Goal: Check status: Check status

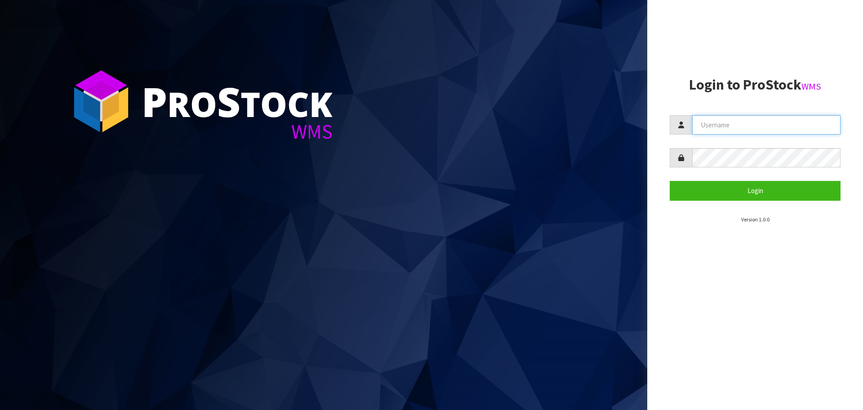
click at [727, 119] on input "text" at bounding box center [767, 124] width 148 height 19
type input "[EMAIL_ADDRESS][DOMAIN_NAME]"
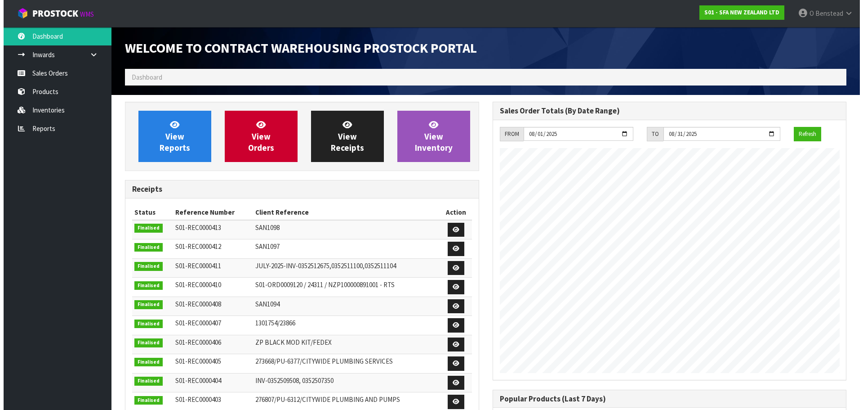
scroll to position [499, 367]
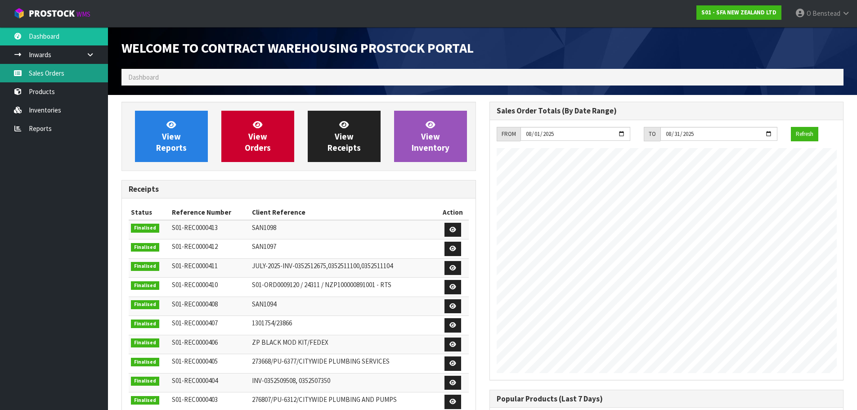
click at [76, 76] on link "Sales Orders" at bounding box center [54, 73] width 108 height 18
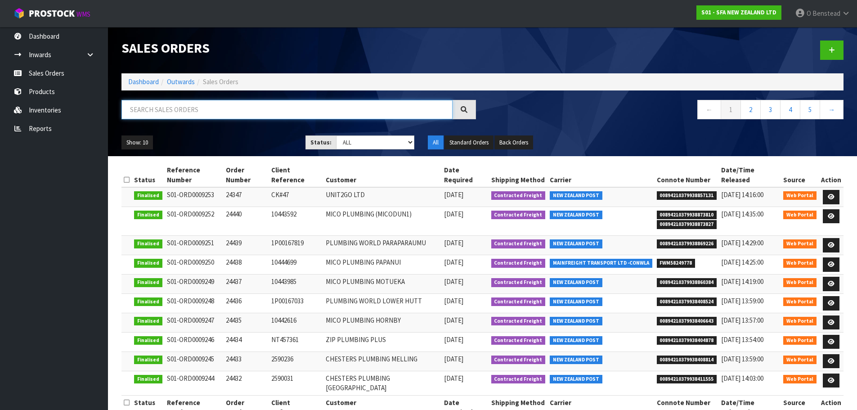
click at [191, 110] on input "text" at bounding box center [286, 109] width 331 height 19
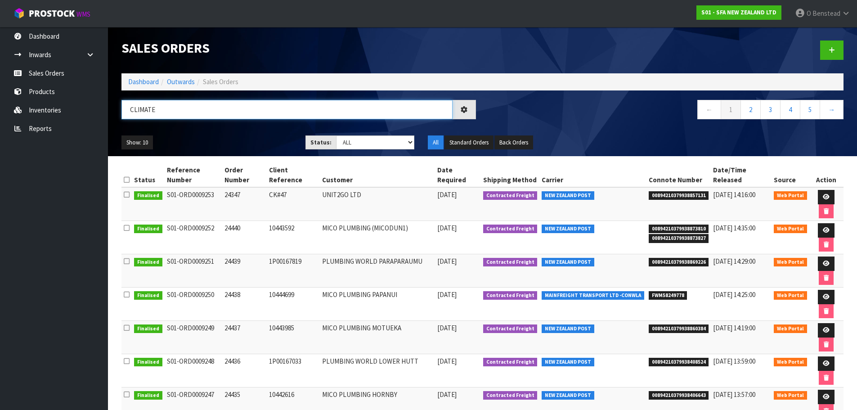
type input "CLIMATE"
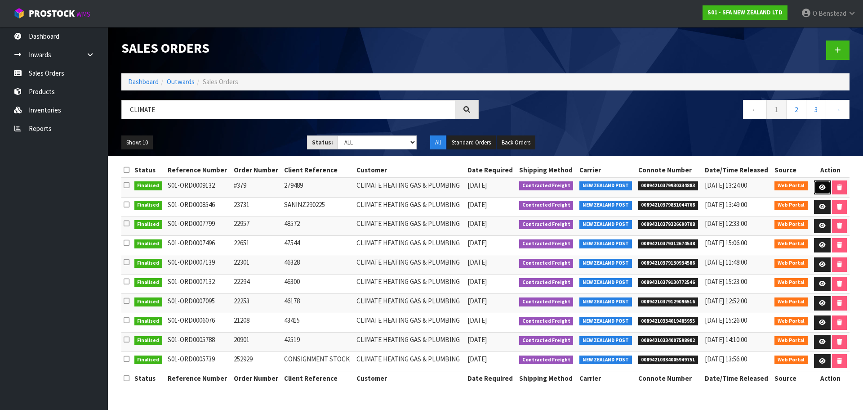
click at [820, 191] on link at bounding box center [822, 187] width 17 height 14
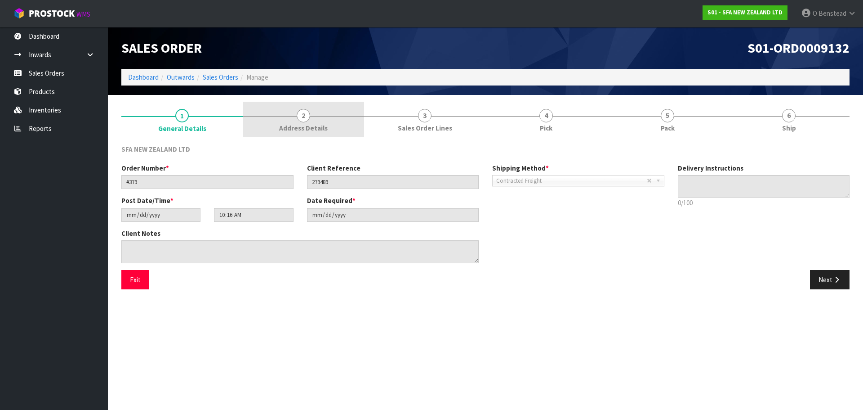
click at [310, 125] on span "Address Details" at bounding box center [303, 127] width 49 height 9
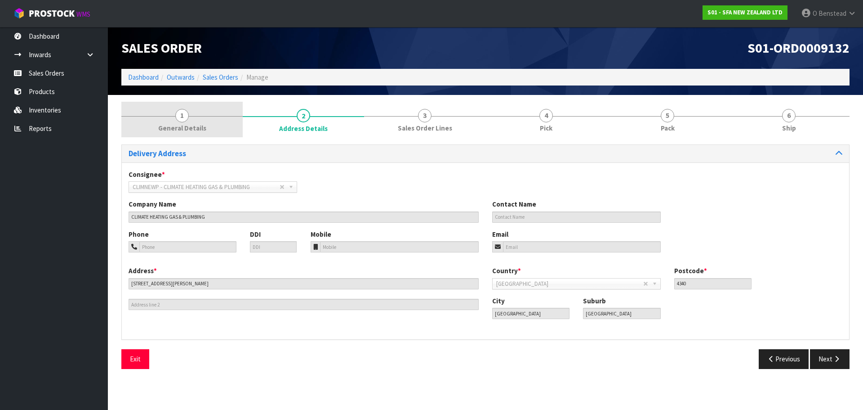
click at [194, 116] on link "1 General Details" at bounding box center [181, 120] width 121 height 36
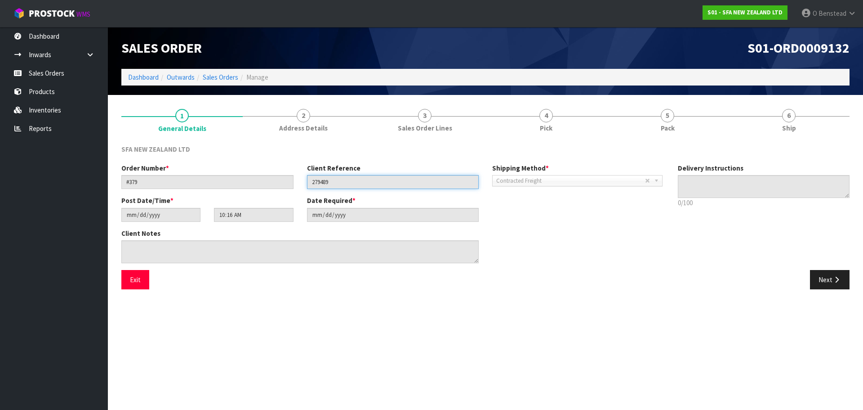
click at [321, 185] on input "279489" at bounding box center [393, 182] width 172 height 14
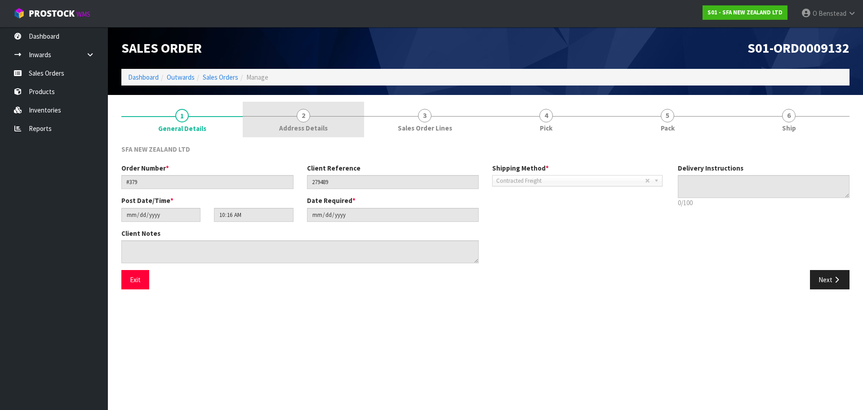
click at [309, 123] on span "Address Details" at bounding box center [303, 127] width 49 height 9
